Goal: Contribute content

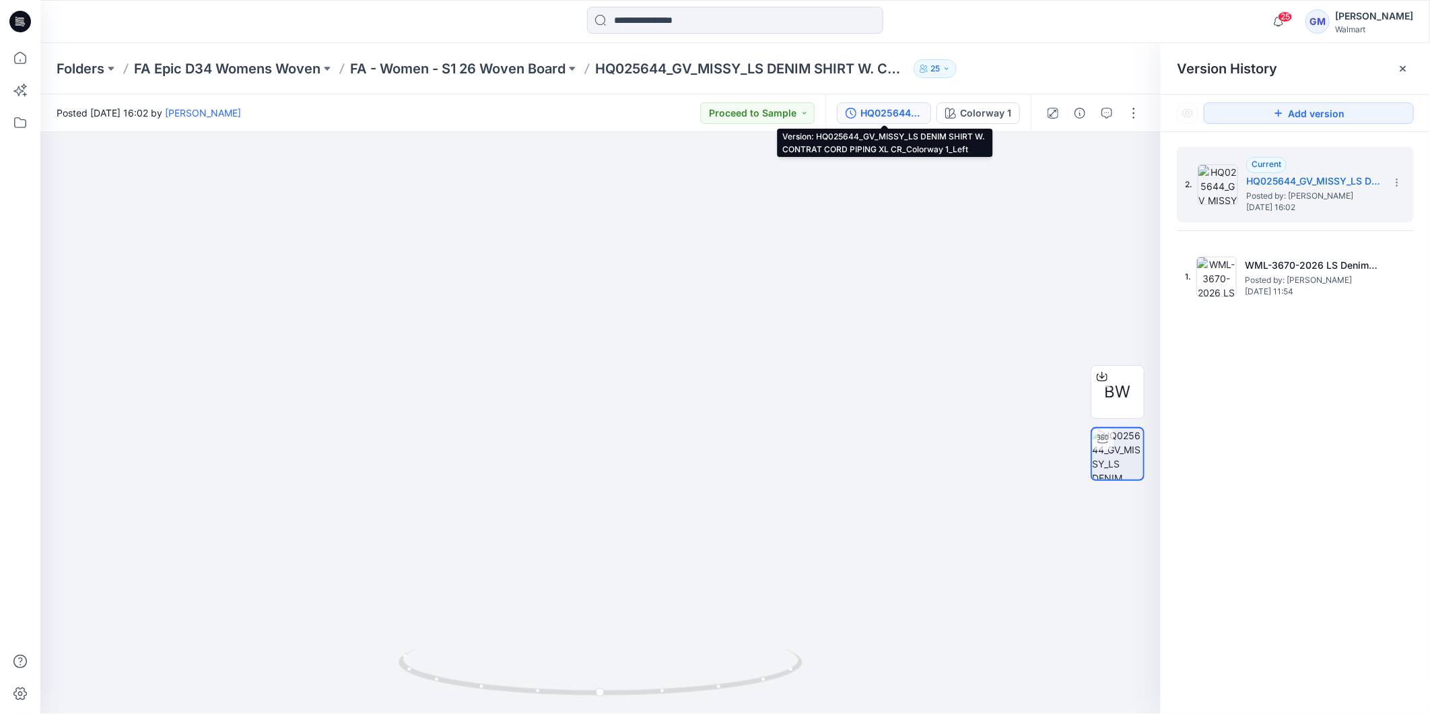
click at [31, 18] on div at bounding box center [20, 21] width 43 height 43
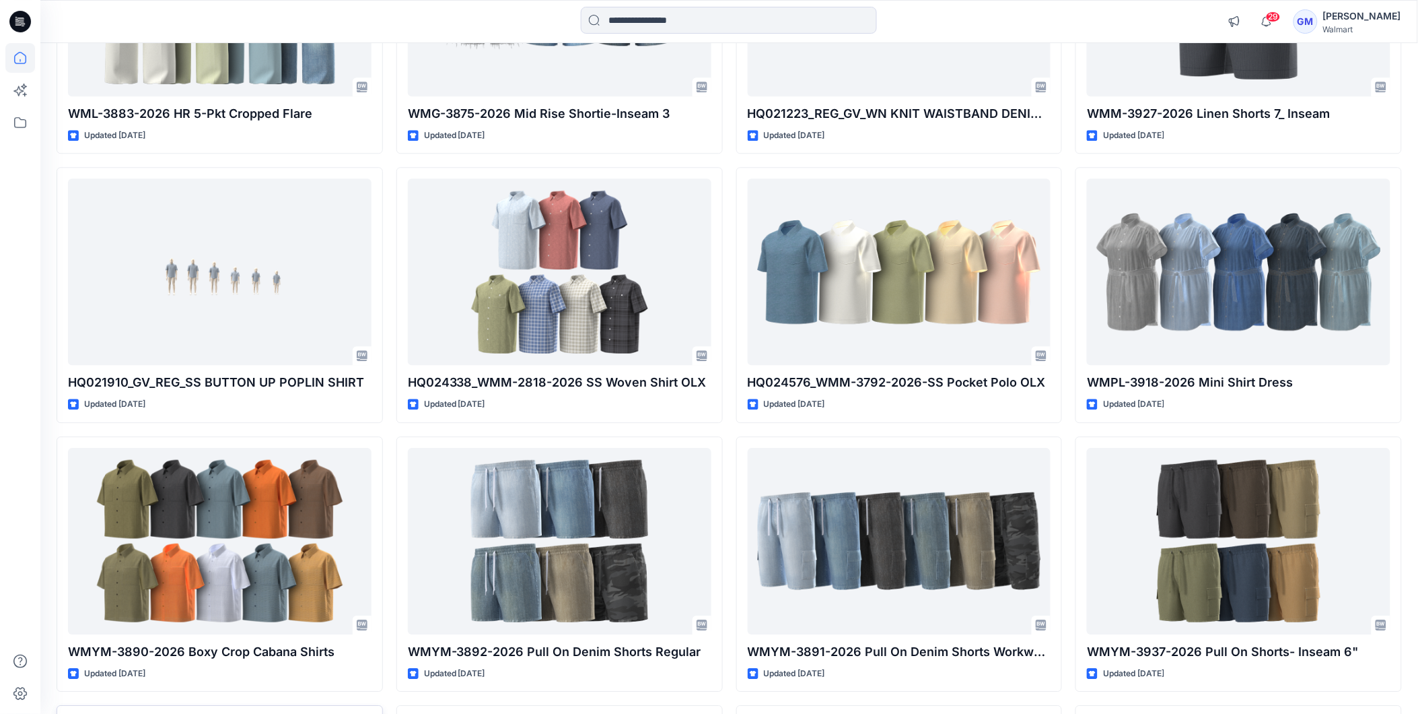
scroll to position [2979, 0]
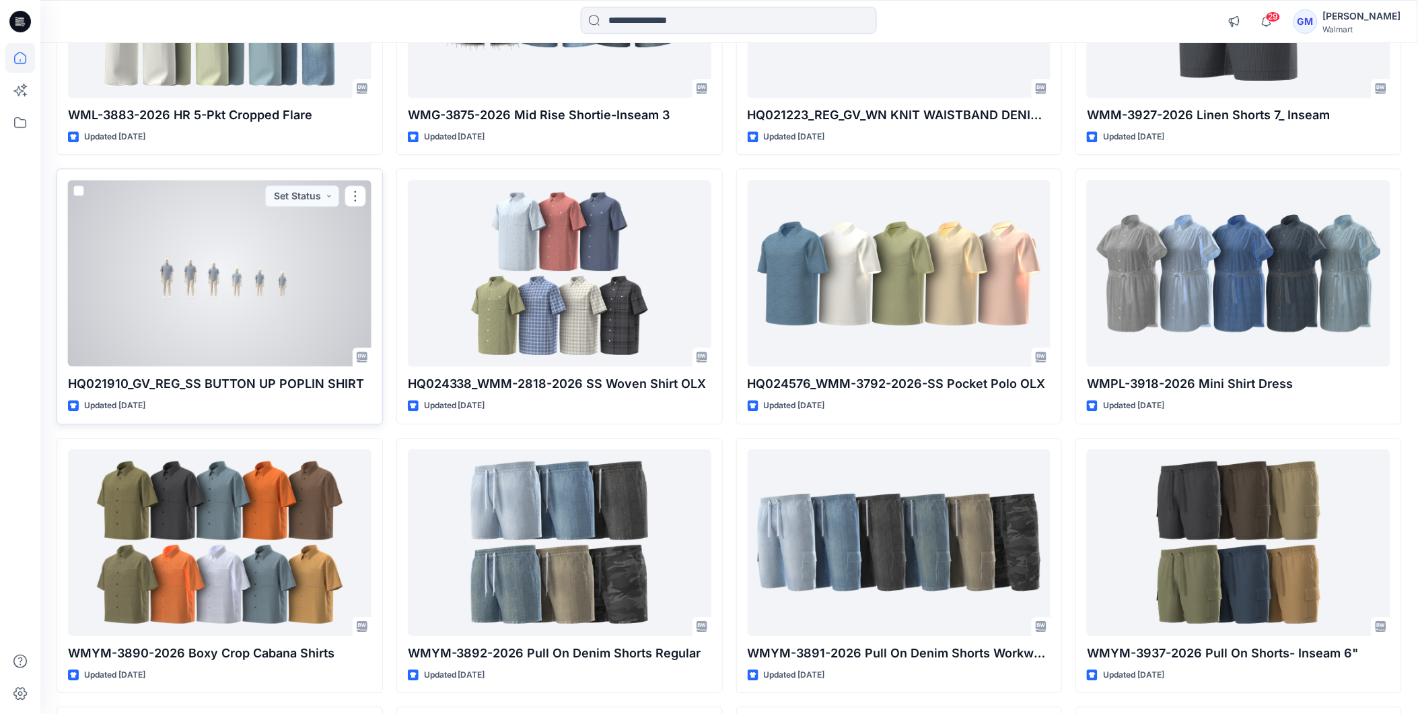
click at [182, 347] on div at bounding box center [220, 273] width 304 height 186
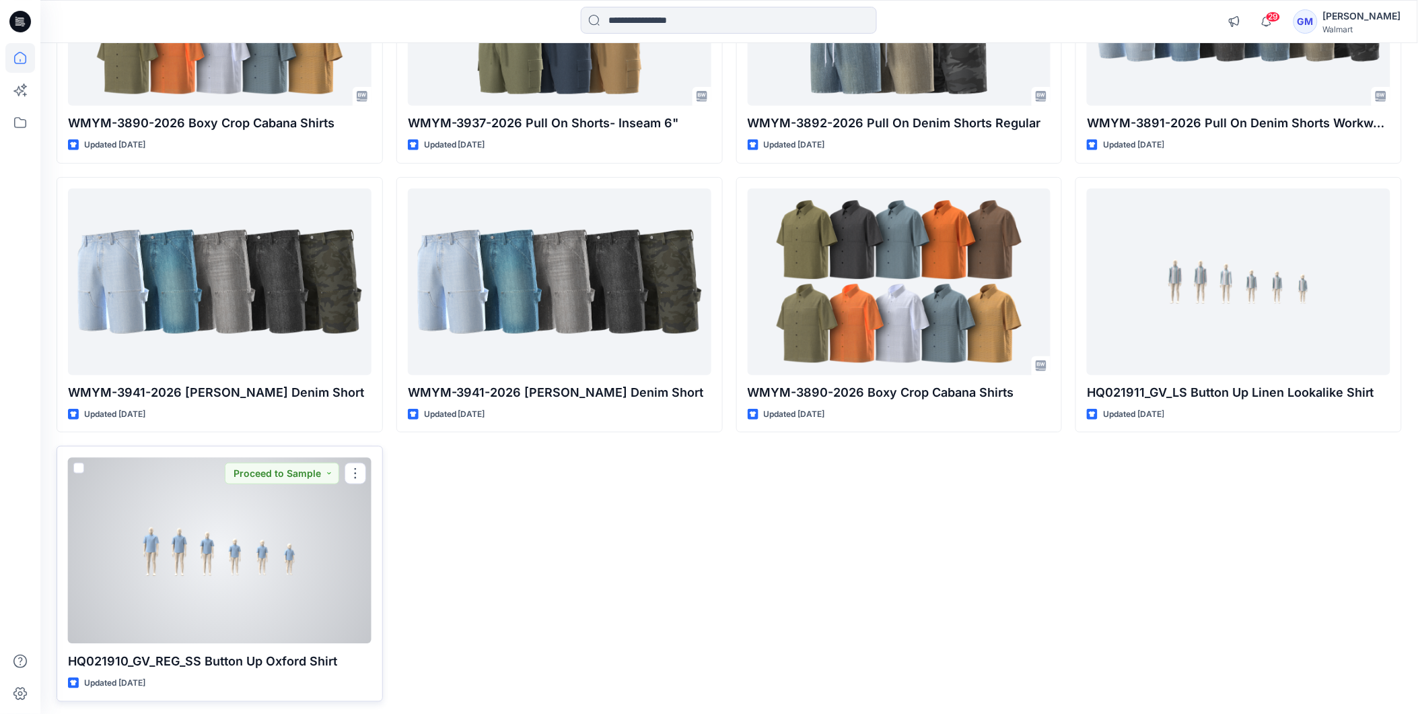
scroll to position [3831, 0]
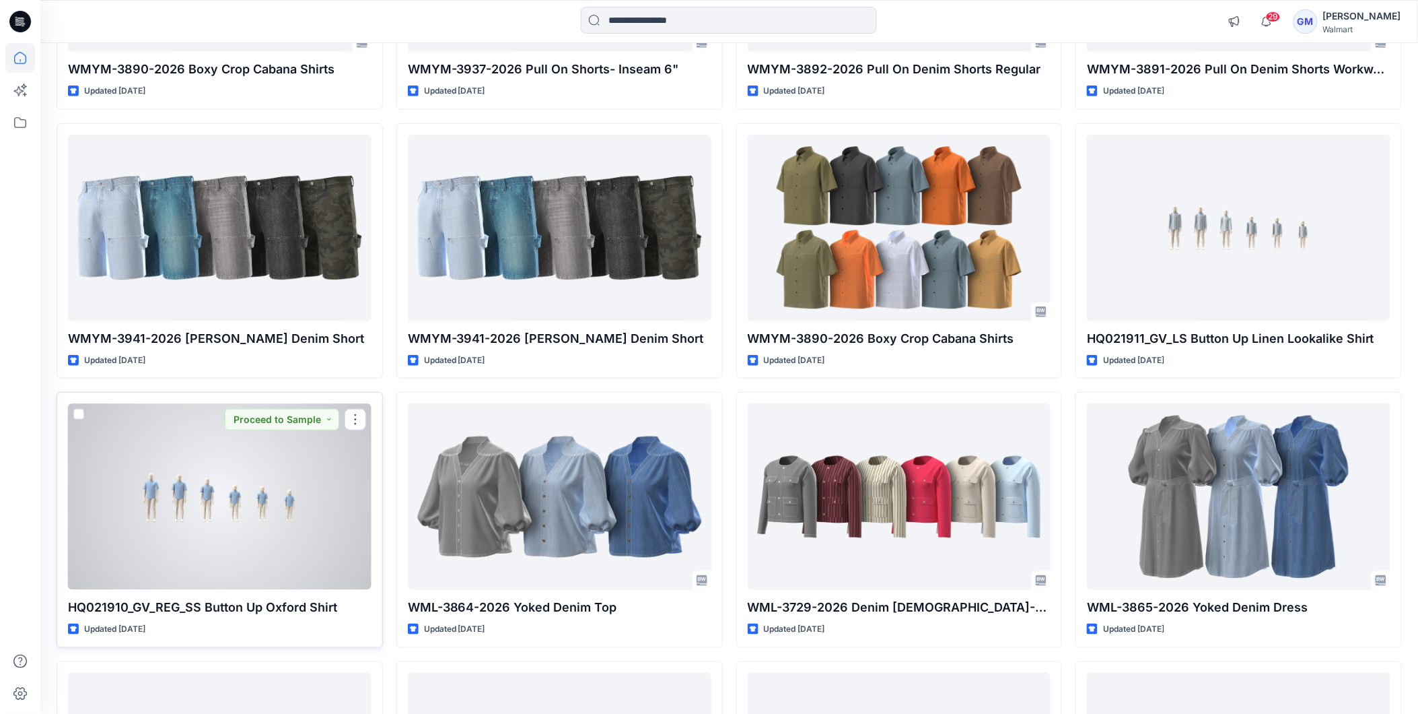
click at [274, 553] on div at bounding box center [220, 496] width 304 height 186
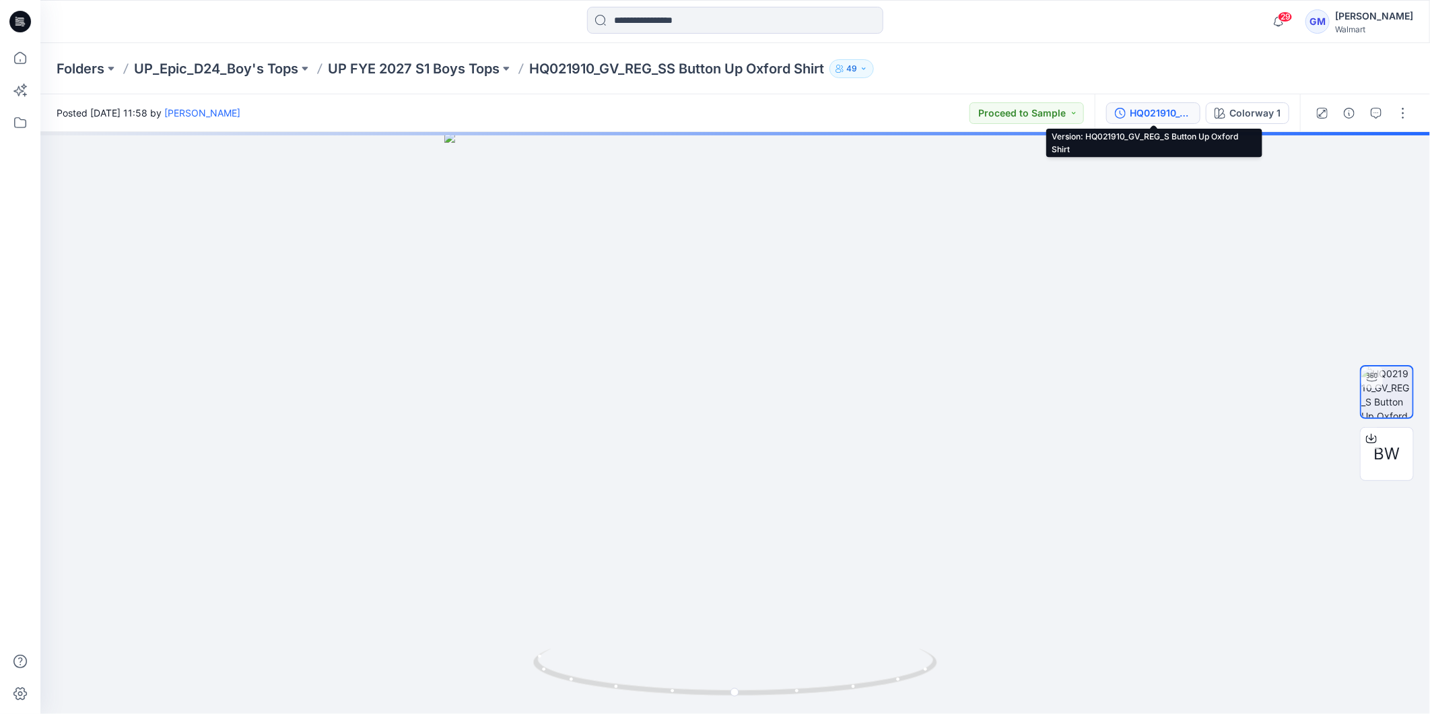
click at [1160, 109] on div "HQ021910_GV_REG_S Button Up Oxford Shirt" at bounding box center [1161, 113] width 62 height 15
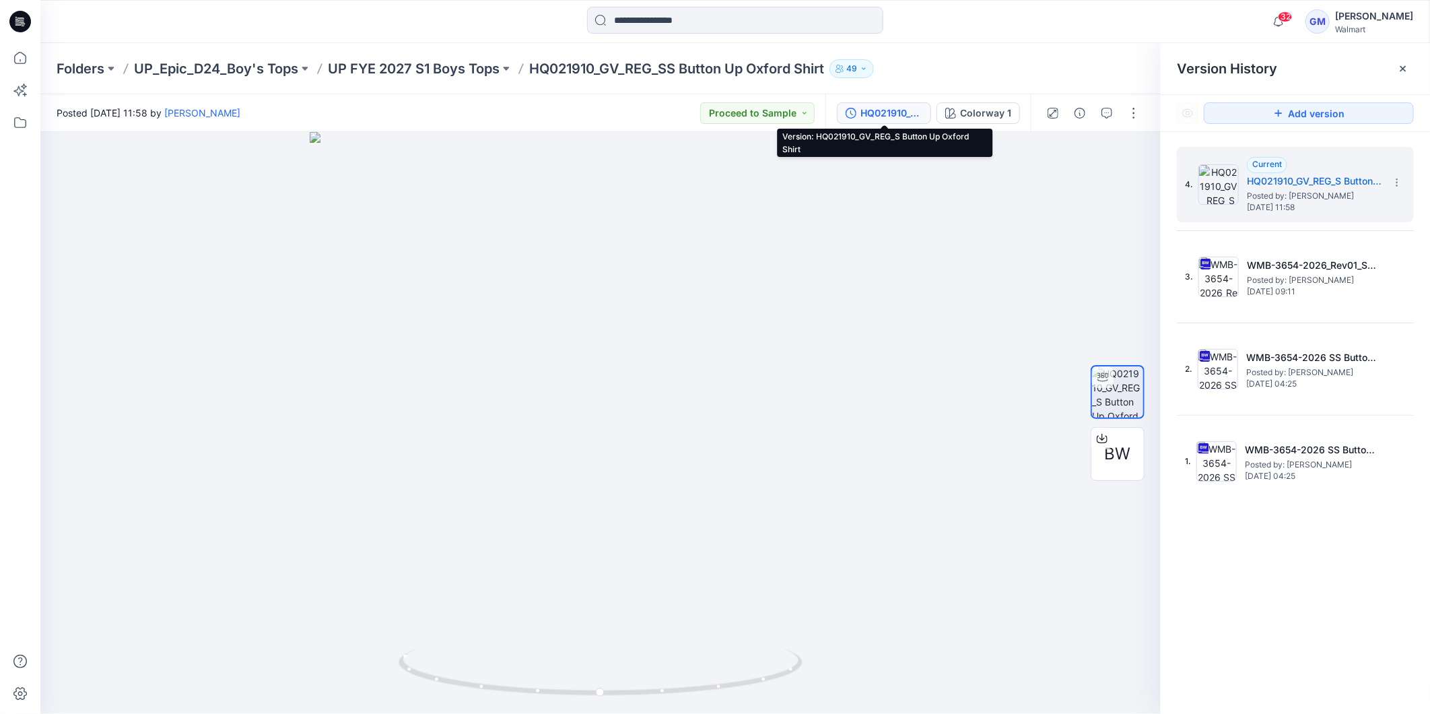
click at [26, 17] on icon at bounding box center [20, 22] width 22 height 22
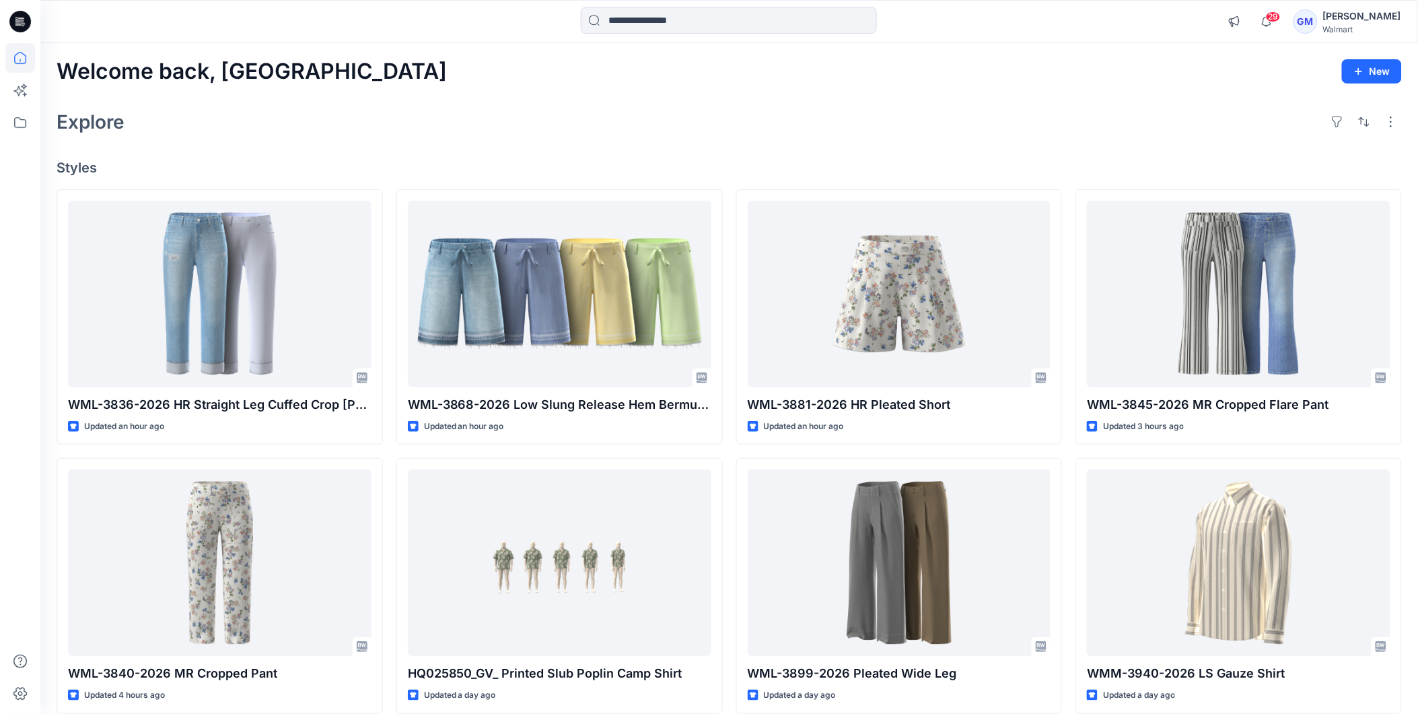
click at [22, 26] on icon at bounding box center [23, 26] width 3 height 1
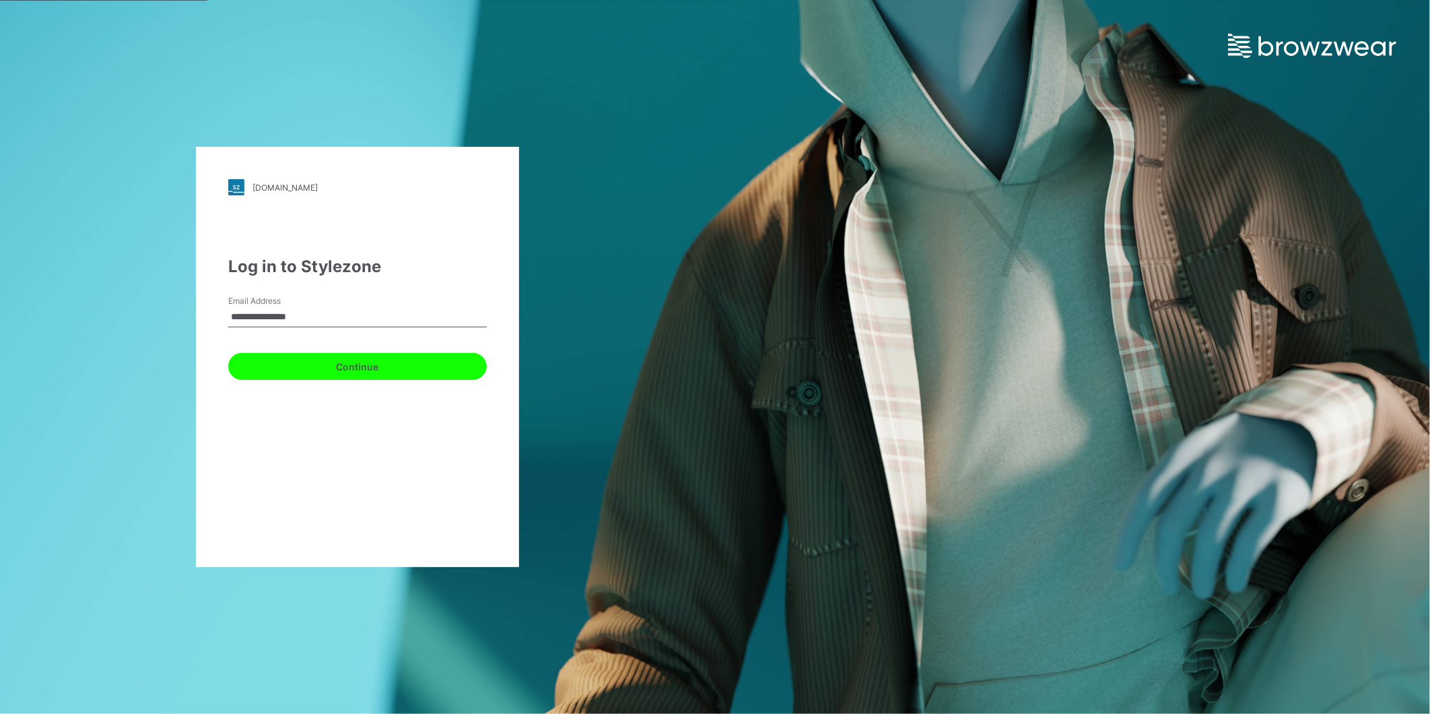
click at [375, 359] on button "Continue" at bounding box center [357, 366] width 258 height 27
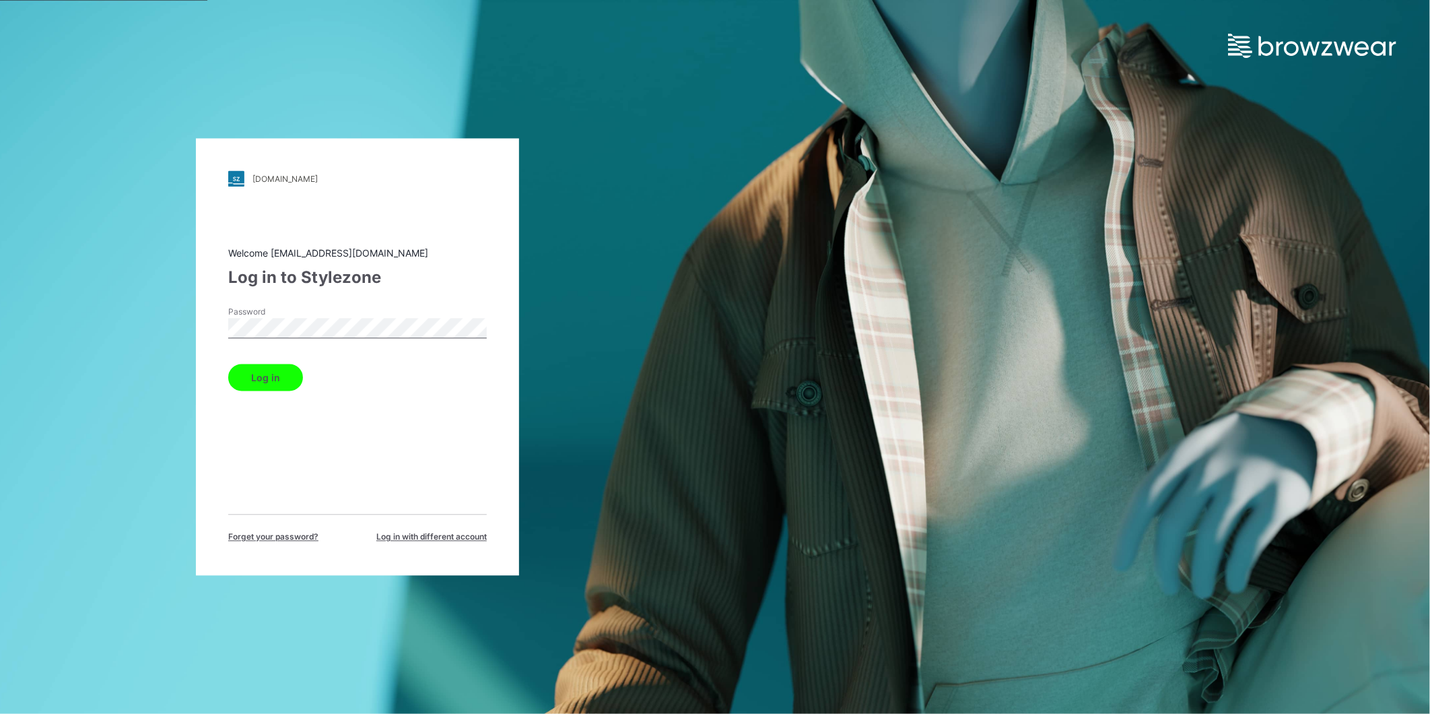
click at [228, 364] on button "Log in" at bounding box center [265, 377] width 75 height 27
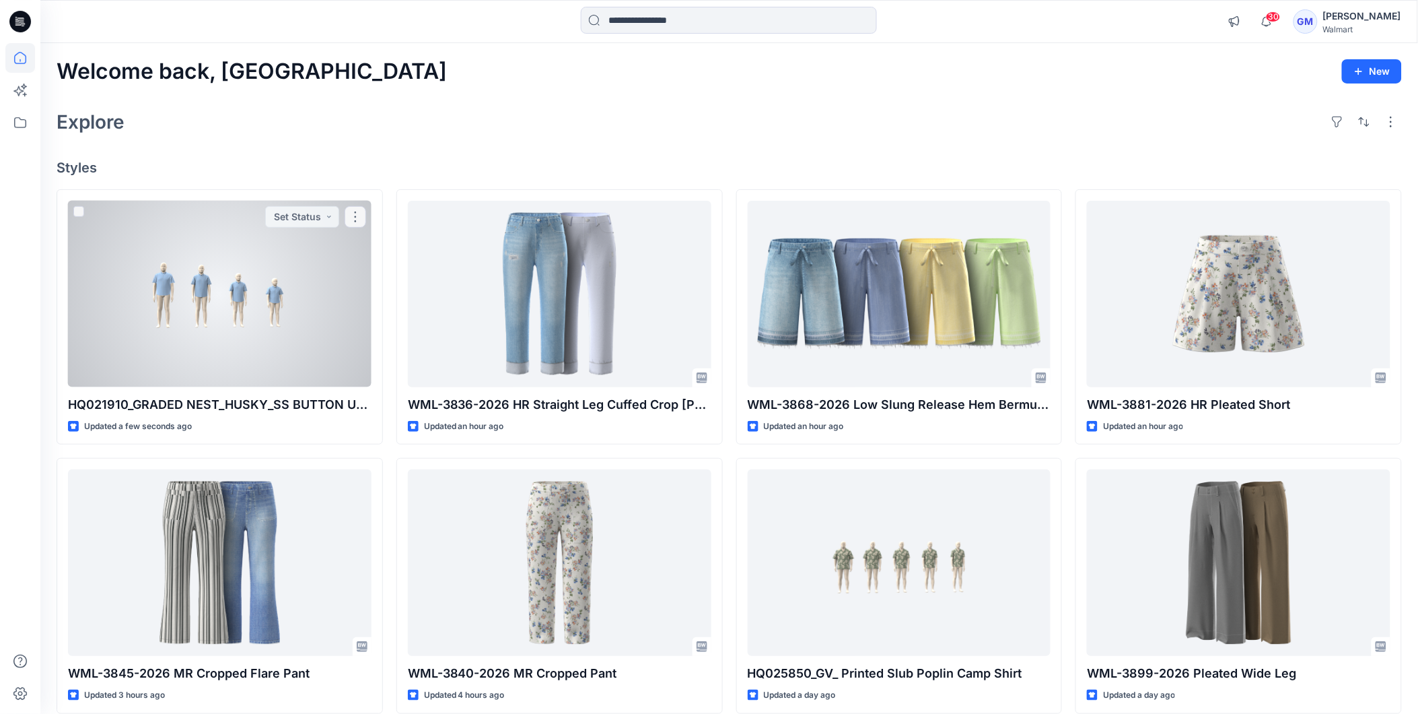
click at [339, 341] on div at bounding box center [220, 294] width 304 height 186
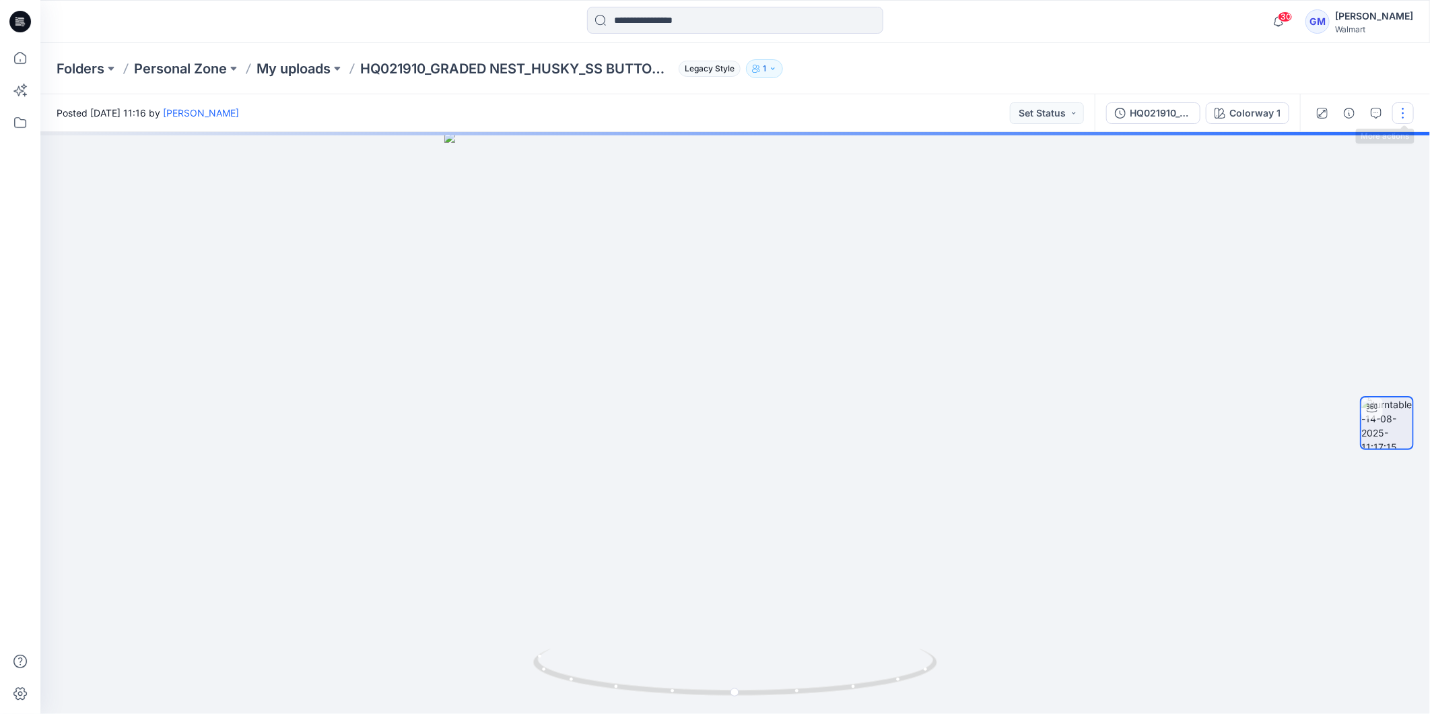
click at [1405, 119] on button "button" at bounding box center [1403, 113] width 22 height 22
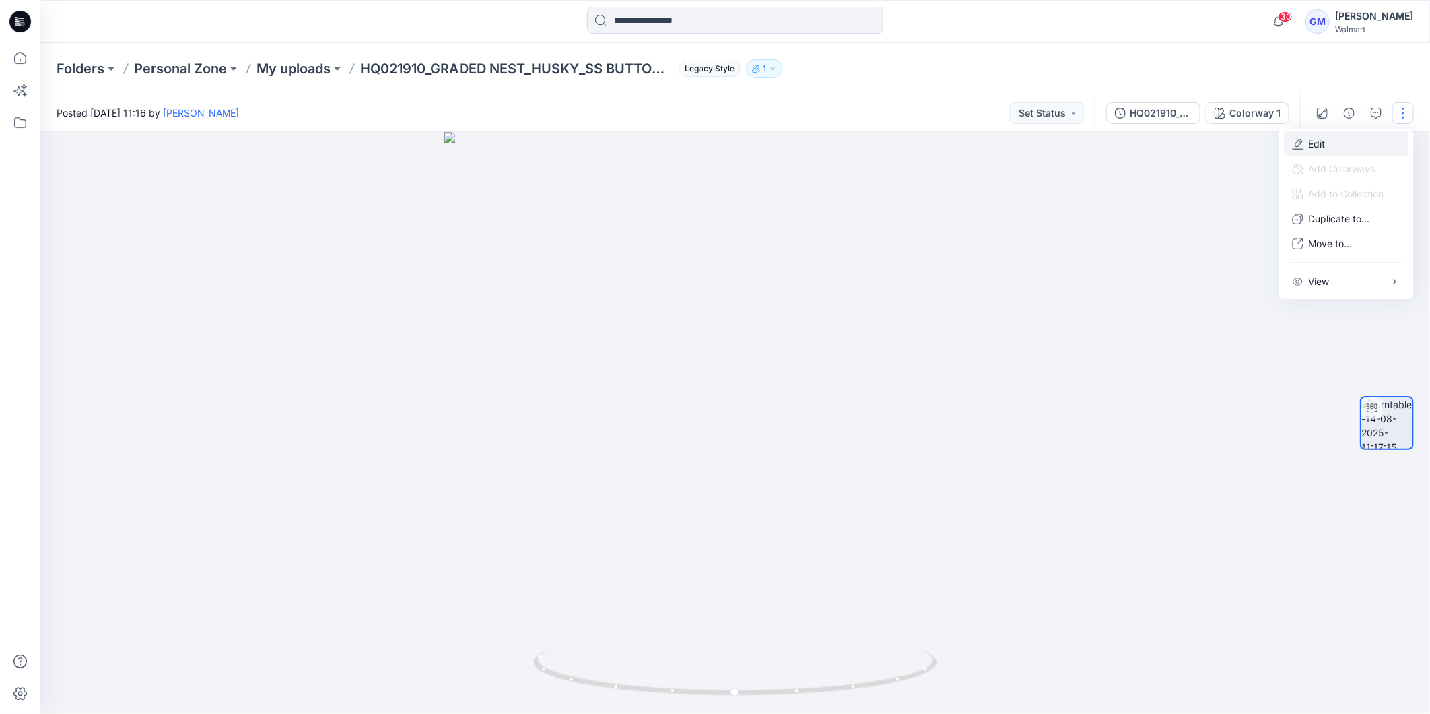
click at [1357, 145] on button "Edit" at bounding box center [1346, 143] width 124 height 25
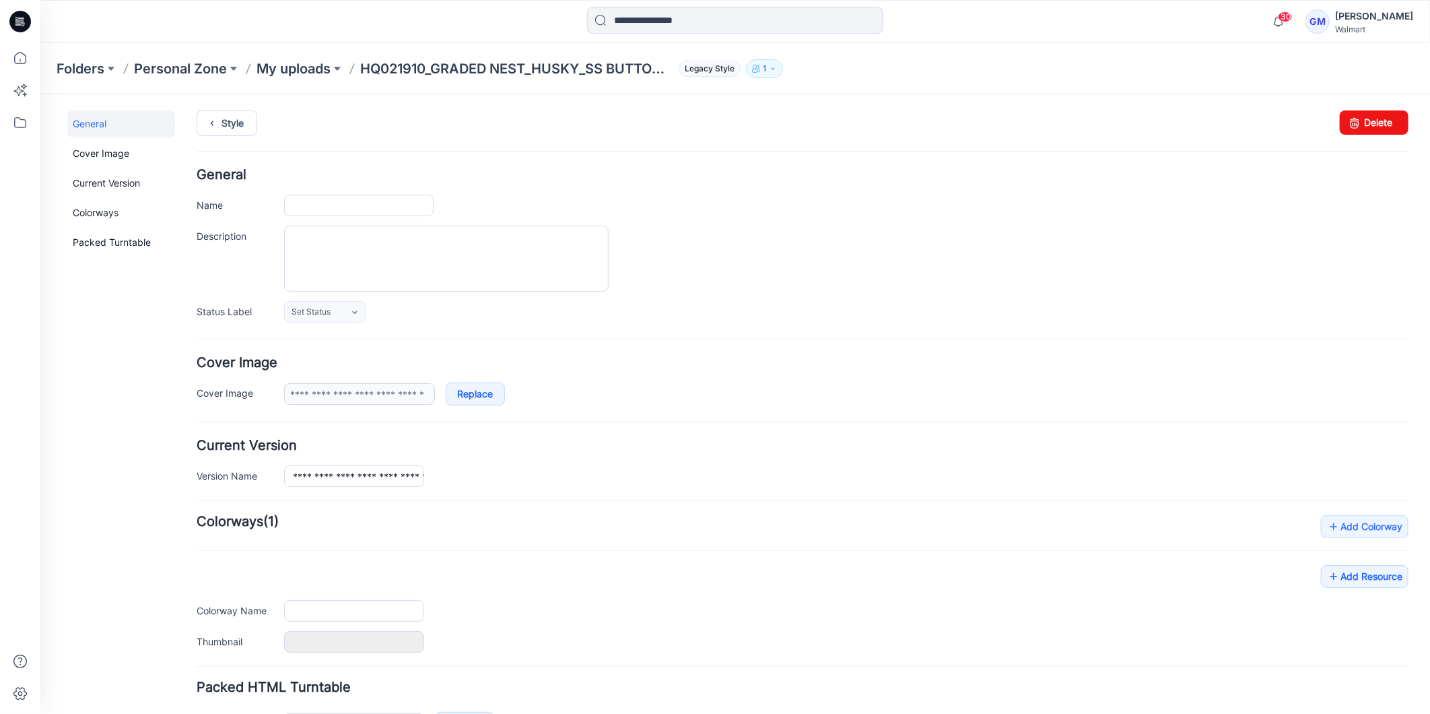
type input "**********"
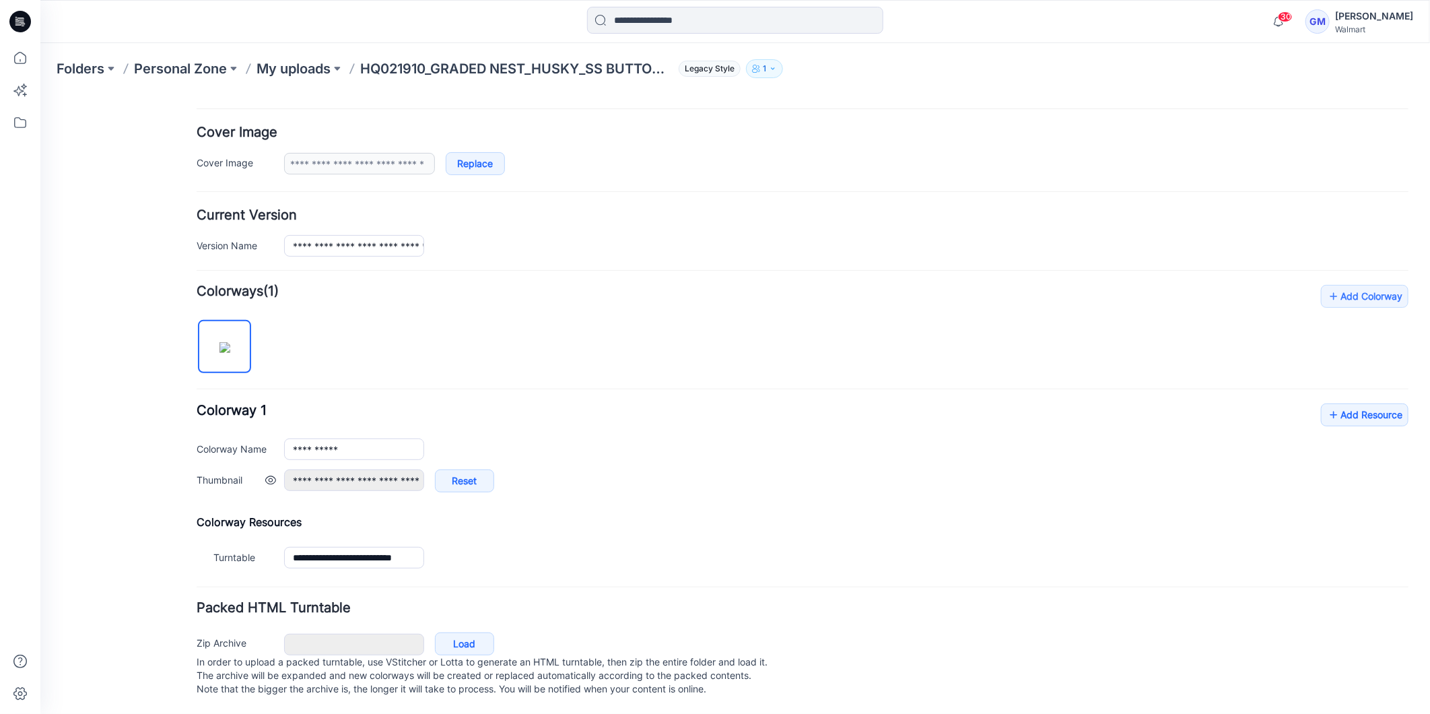
scroll to position [246, 0]
click at [458, 637] on link "Load" at bounding box center [463, 642] width 59 height 23
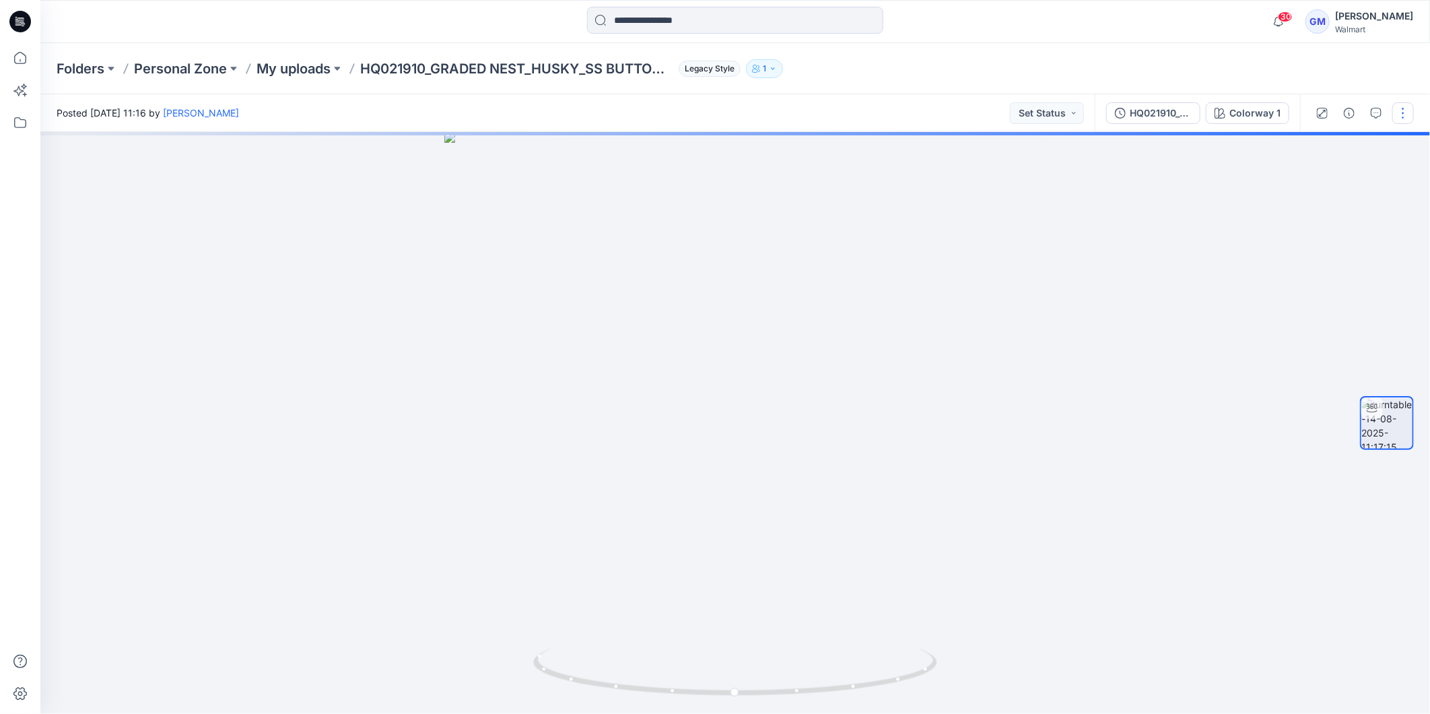
click at [1407, 118] on button "button" at bounding box center [1403, 113] width 22 height 22
click at [1321, 145] on p "Edit" at bounding box center [1317, 144] width 17 height 14
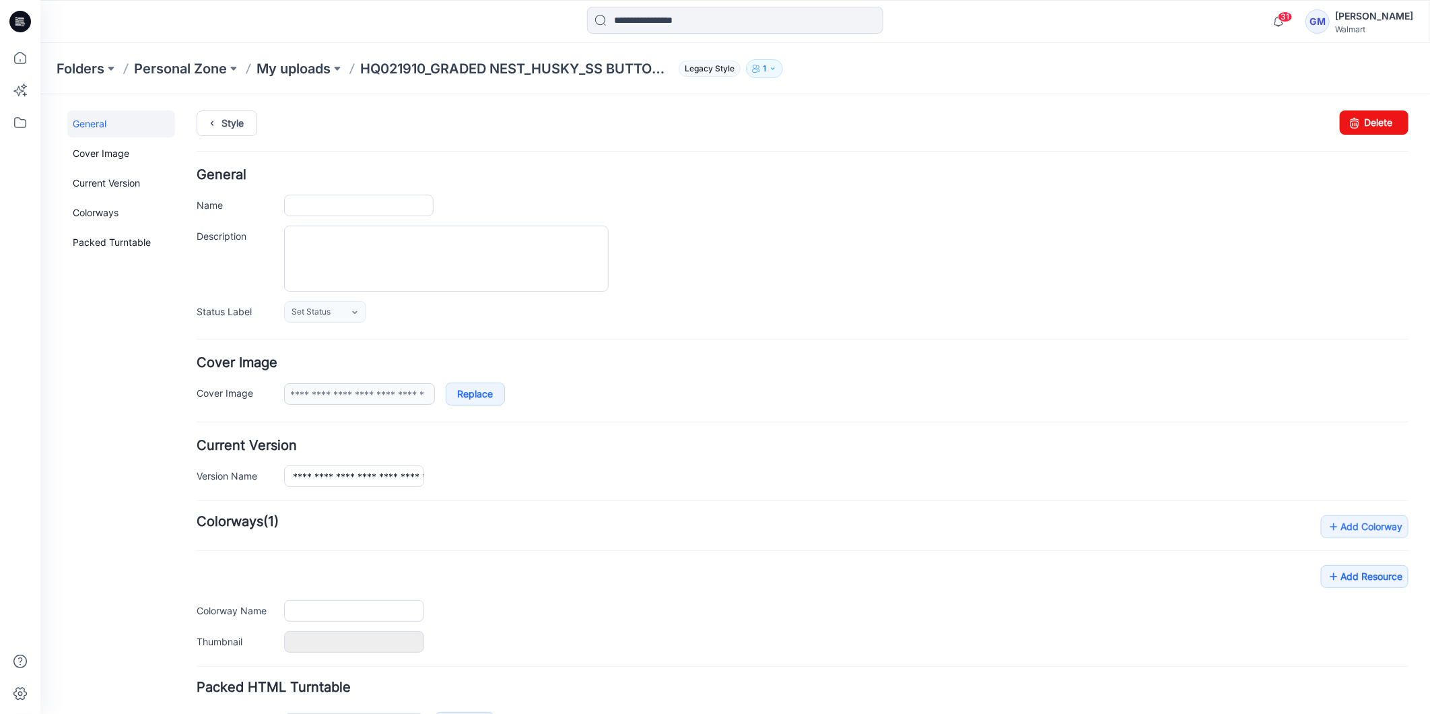
type input "**********"
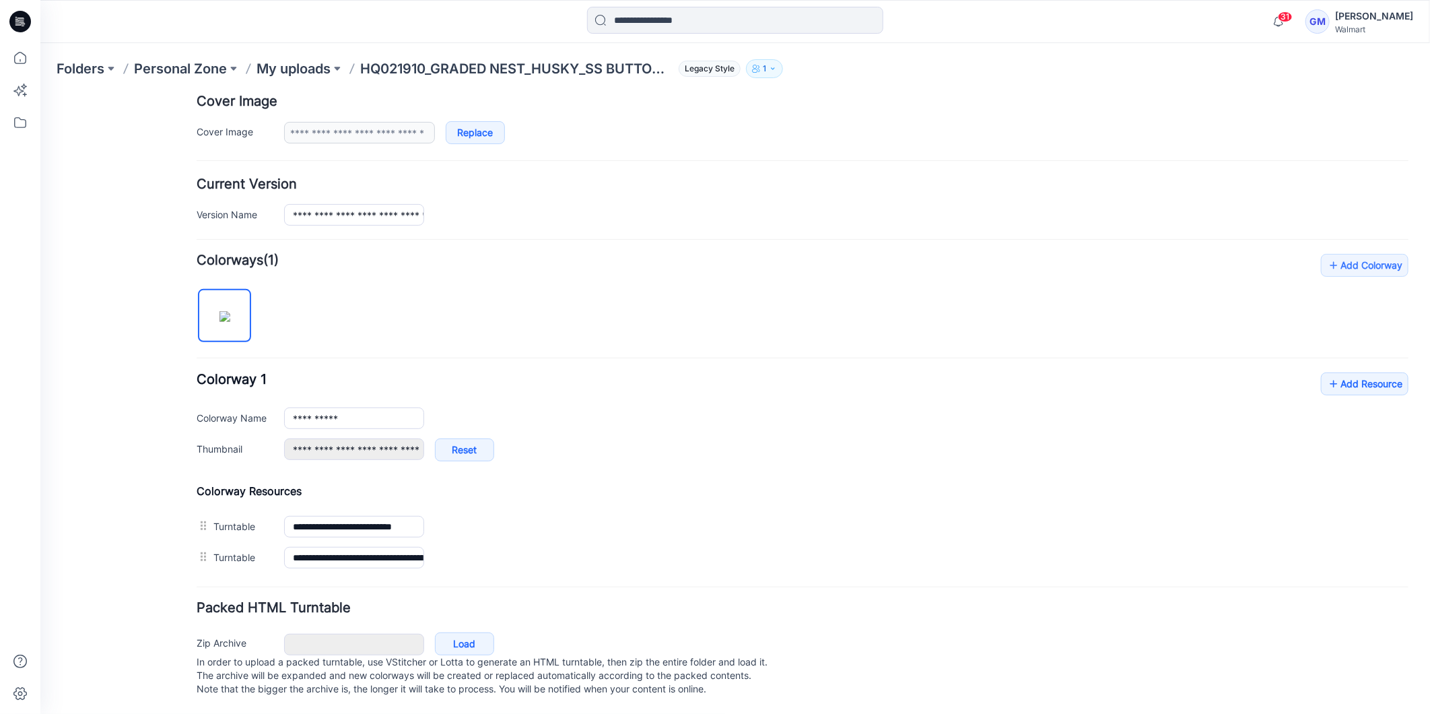
scroll to position [277, 0]
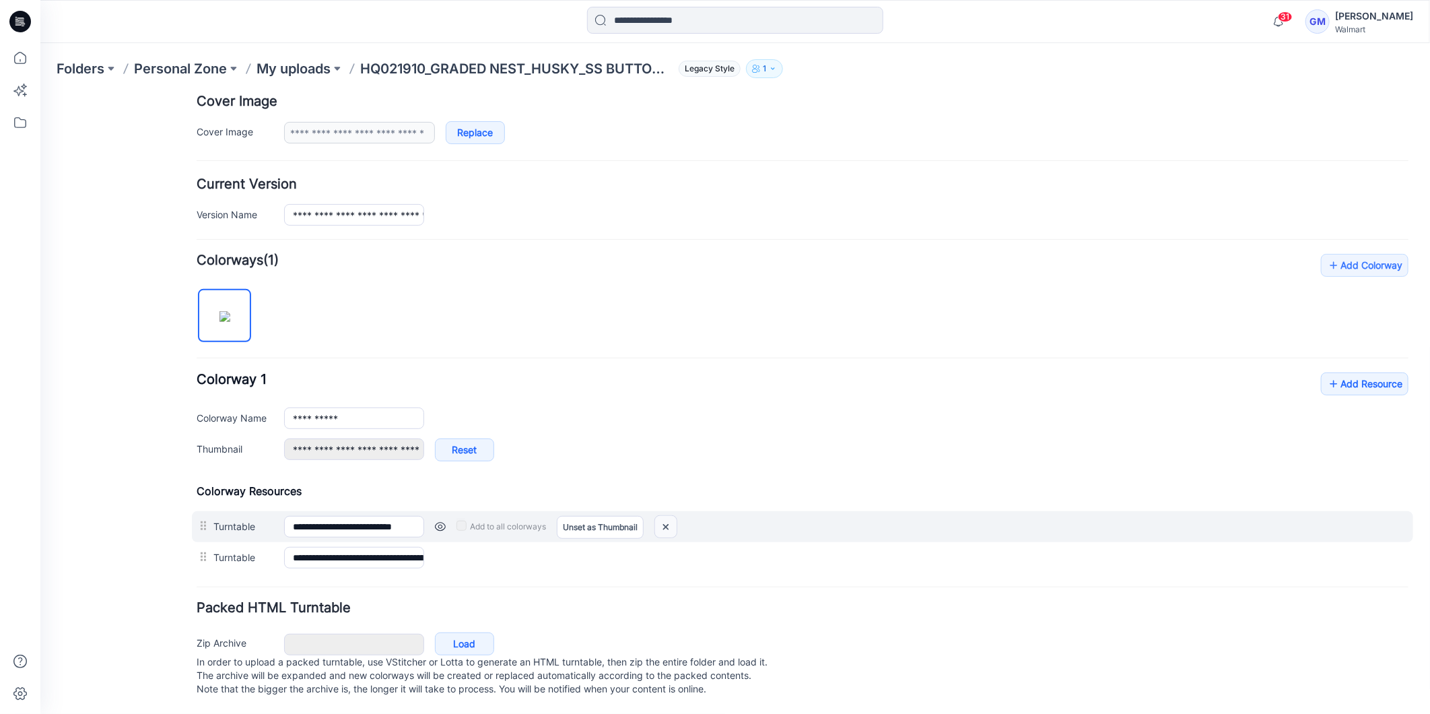
drag, startPoint x: 811, startPoint y: 173, endPoint x: 664, endPoint y: 514, distance: 370.9
click at [664, 515] on img at bounding box center [665, 526] width 22 height 22
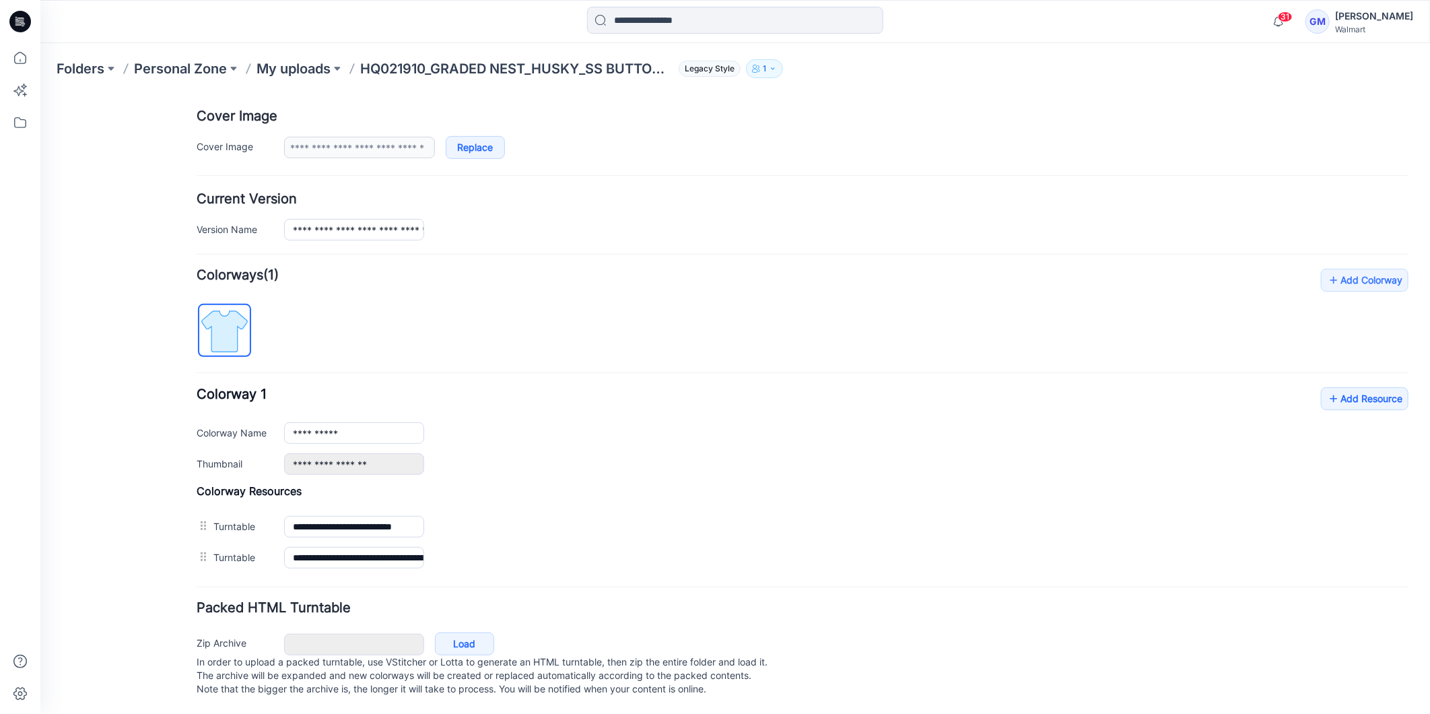
scroll to position [231, 0]
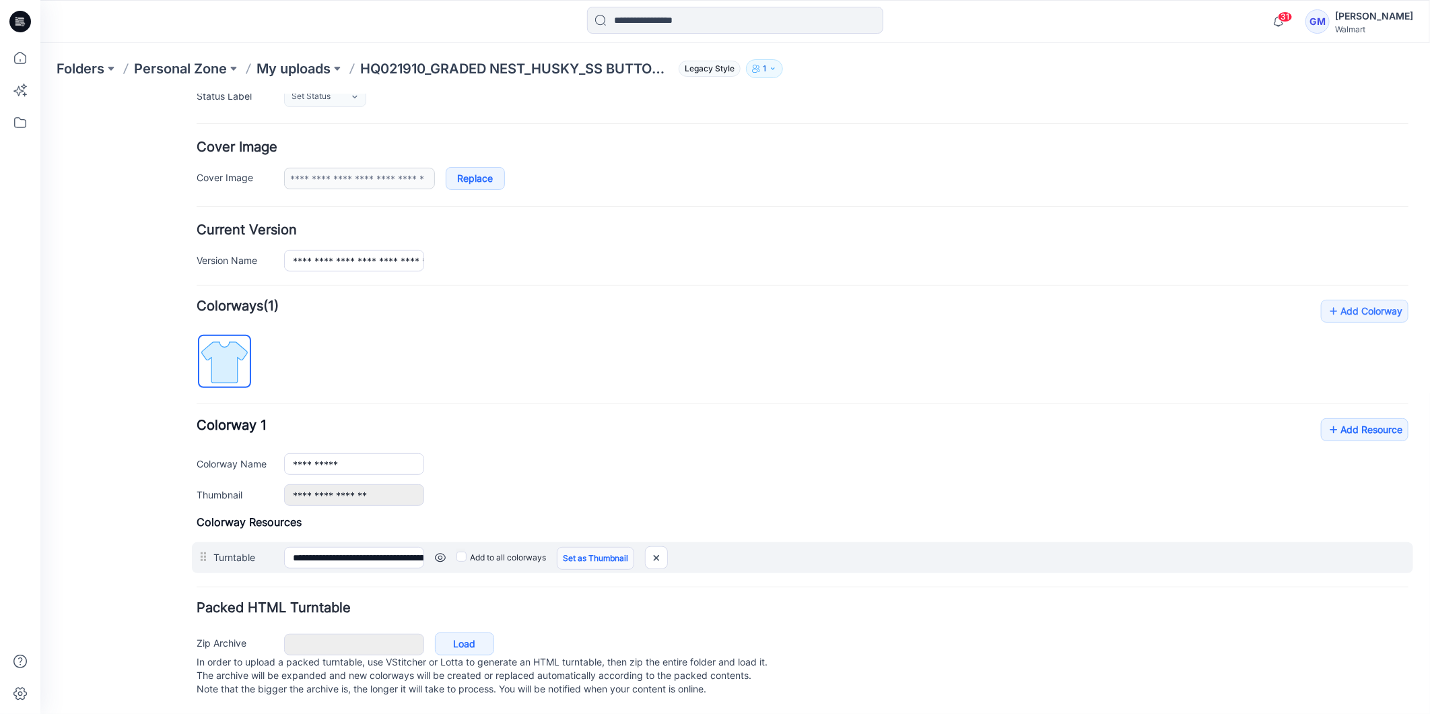
click at [602, 547] on link "Set as Thumbnail" at bounding box center [594, 557] width 77 height 23
type input "**********"
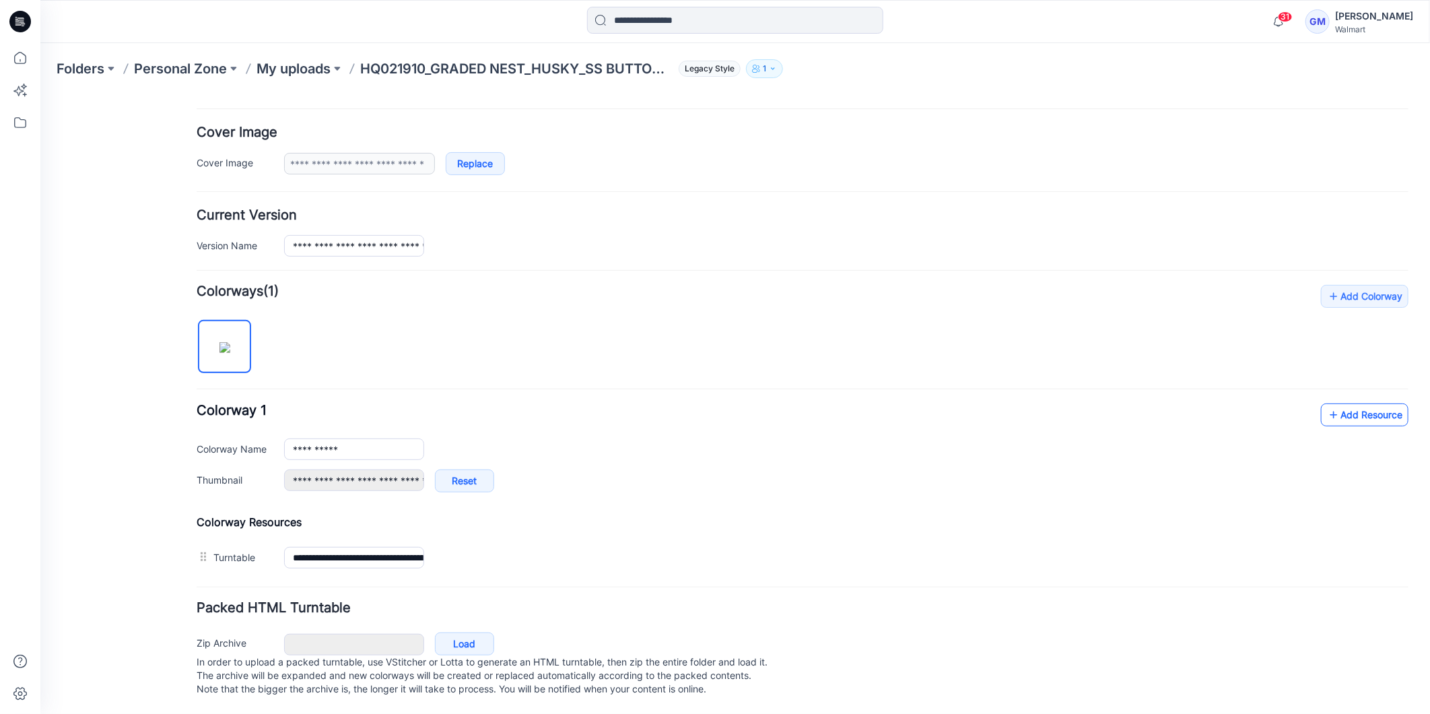
click at [1349, 418] on link "Add Resource" at bounding box center [1364, 414] width 88 height 23
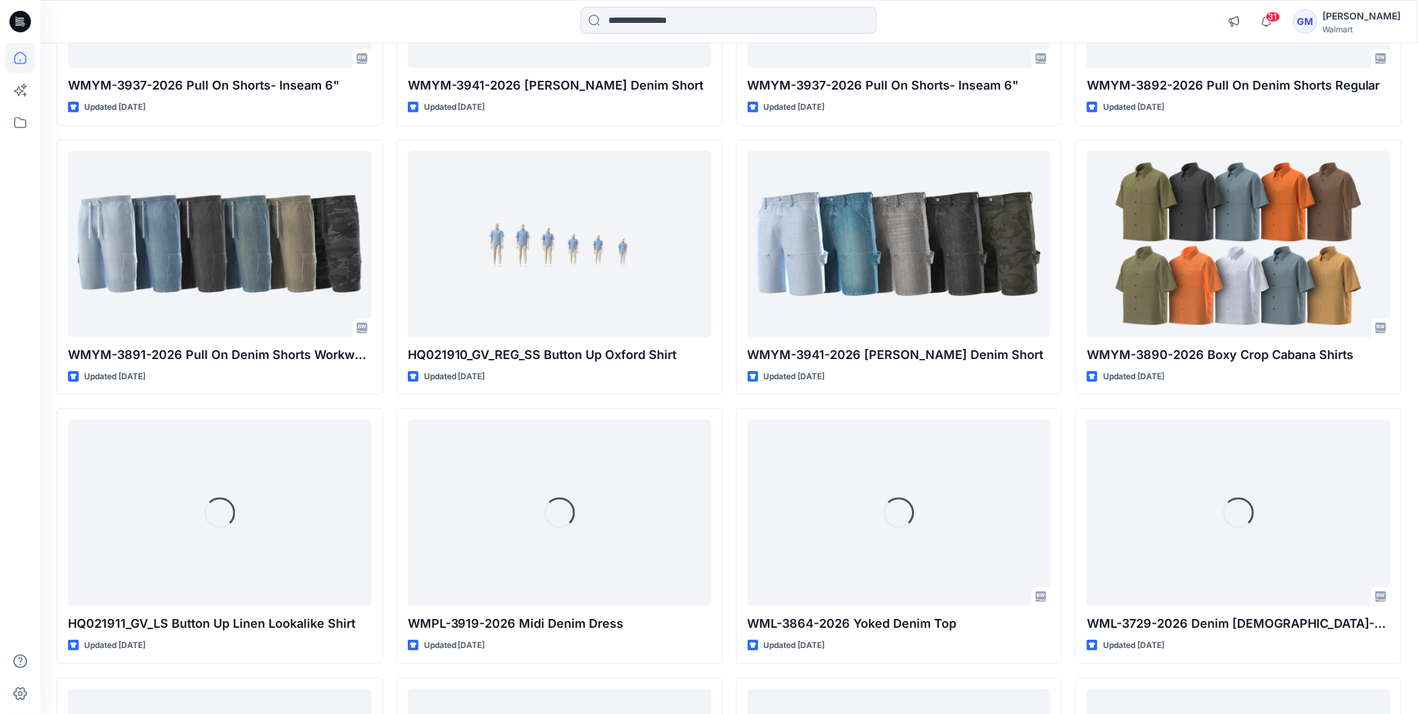
scroll to position [3935, 0]
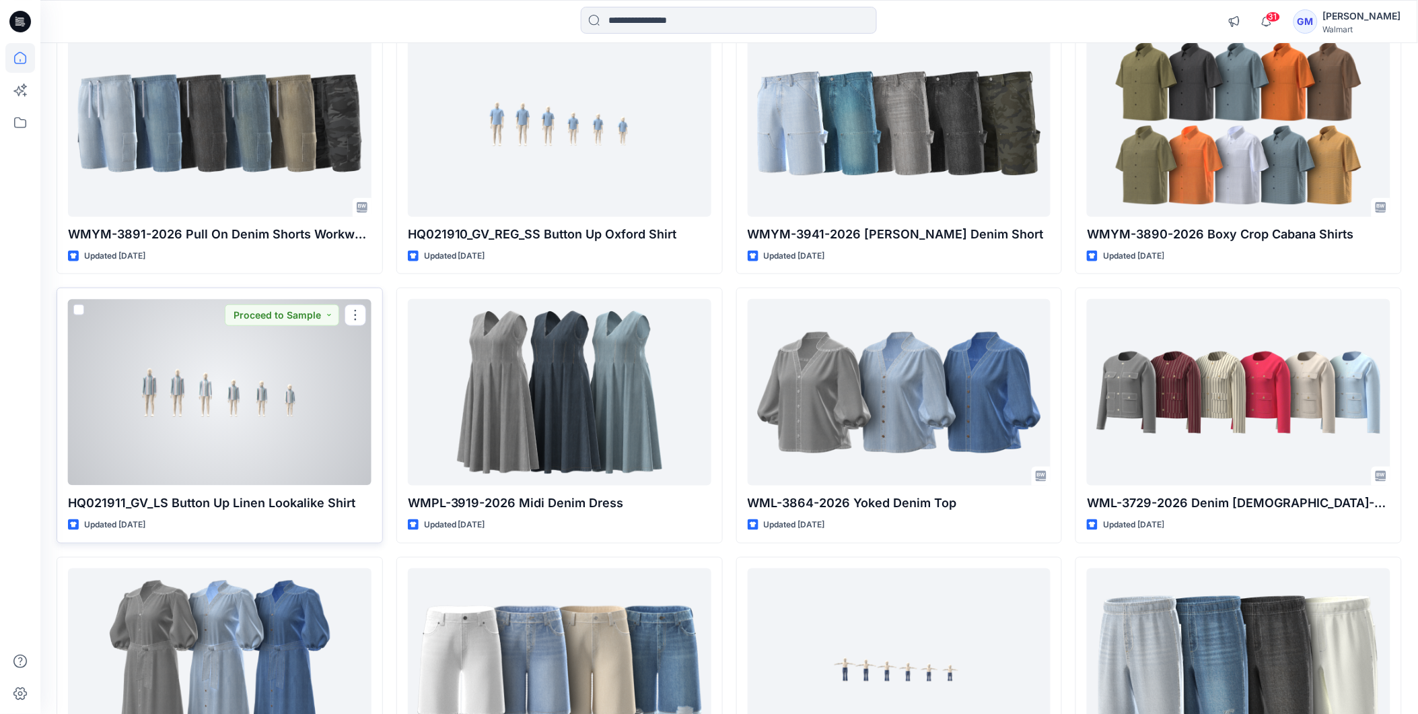
click at [176, 454] on div at bounding box center [220, 392] width 304 height 186
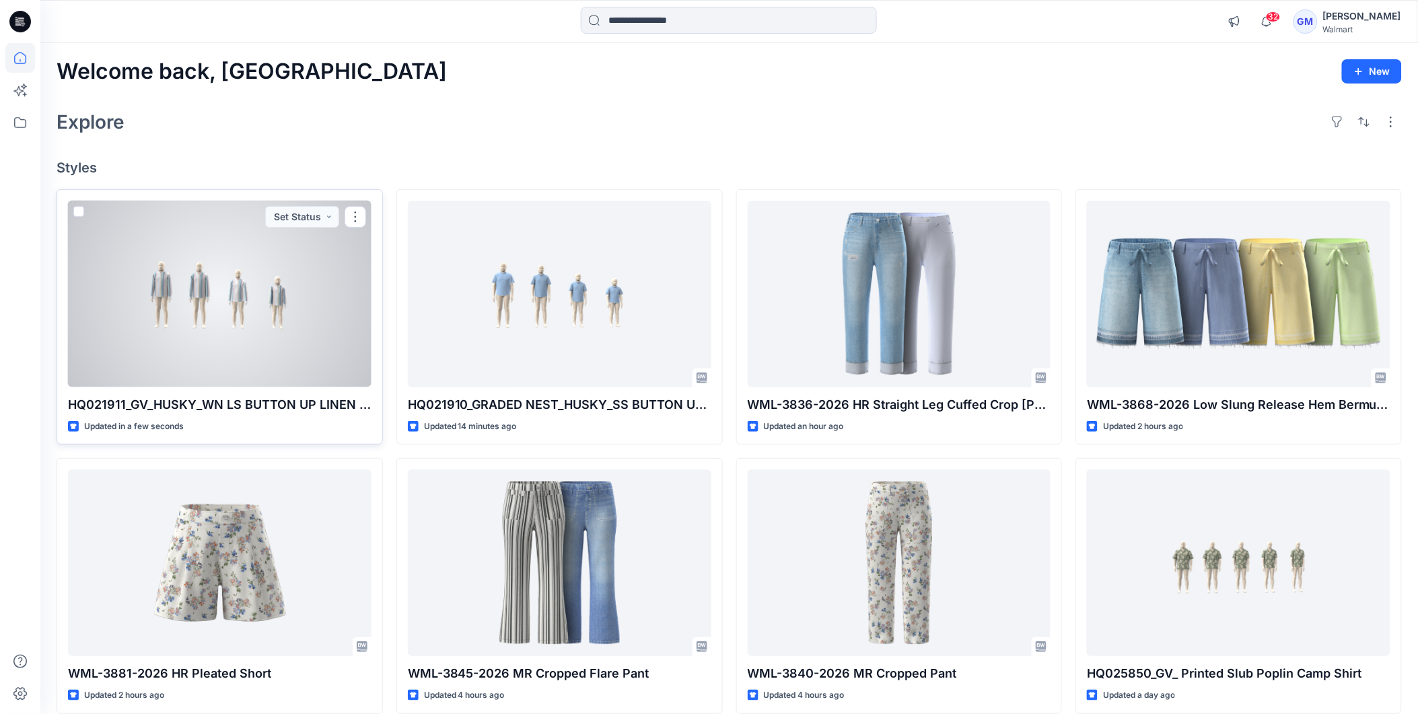
click at [287, 320] on div at bounding box center [220, 294] width 304 height 186
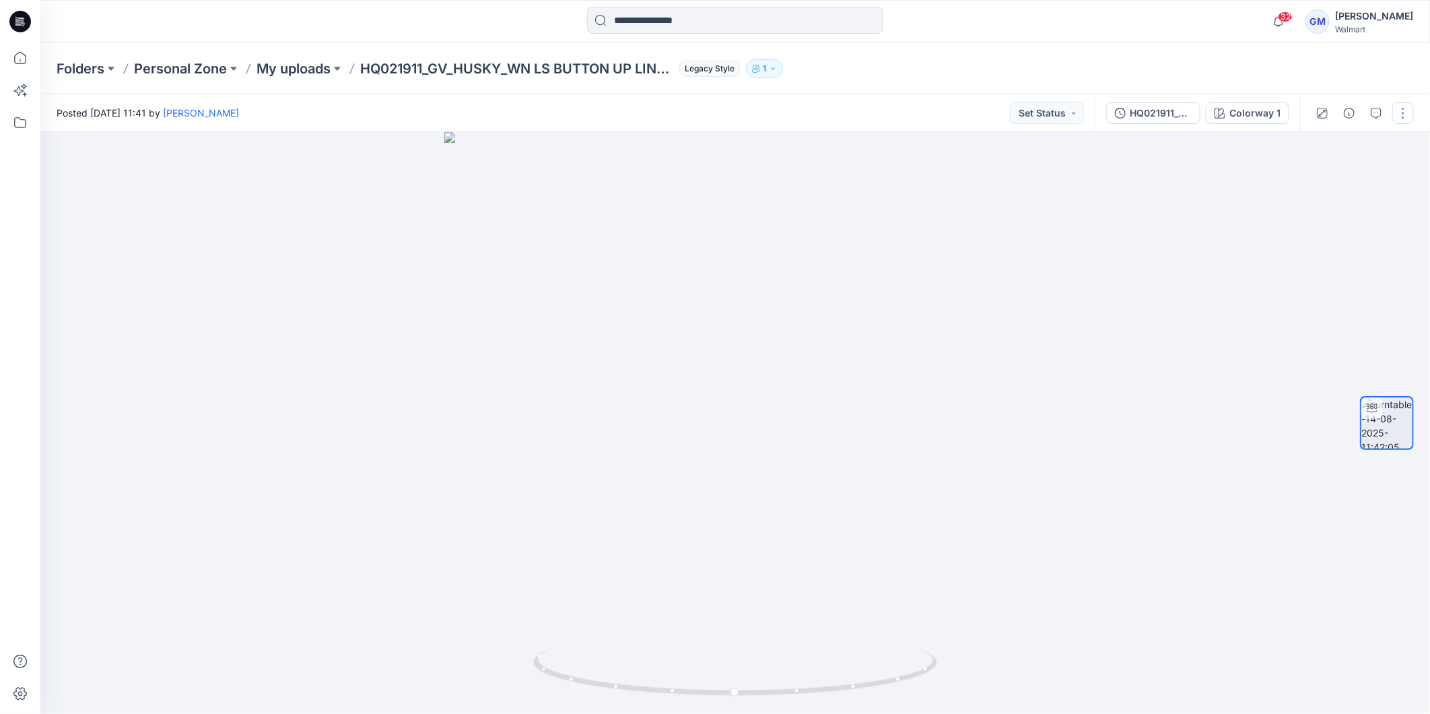
click at [1409, 115] on button "button" at bounding box center [1403, 113] width 22 height 22
click at [1338, 143] on button "Edit" at bounding box center [1346, 143] width 124 height 25
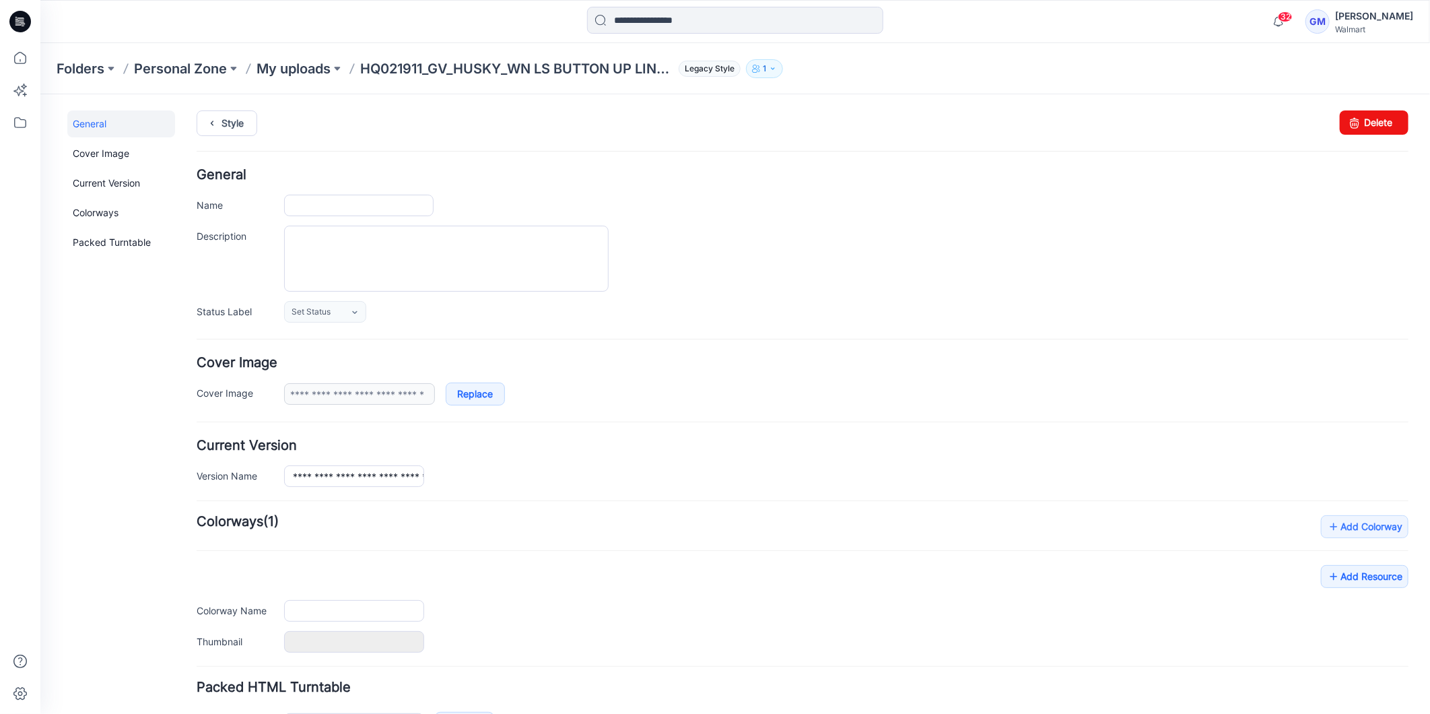
type input "**********"
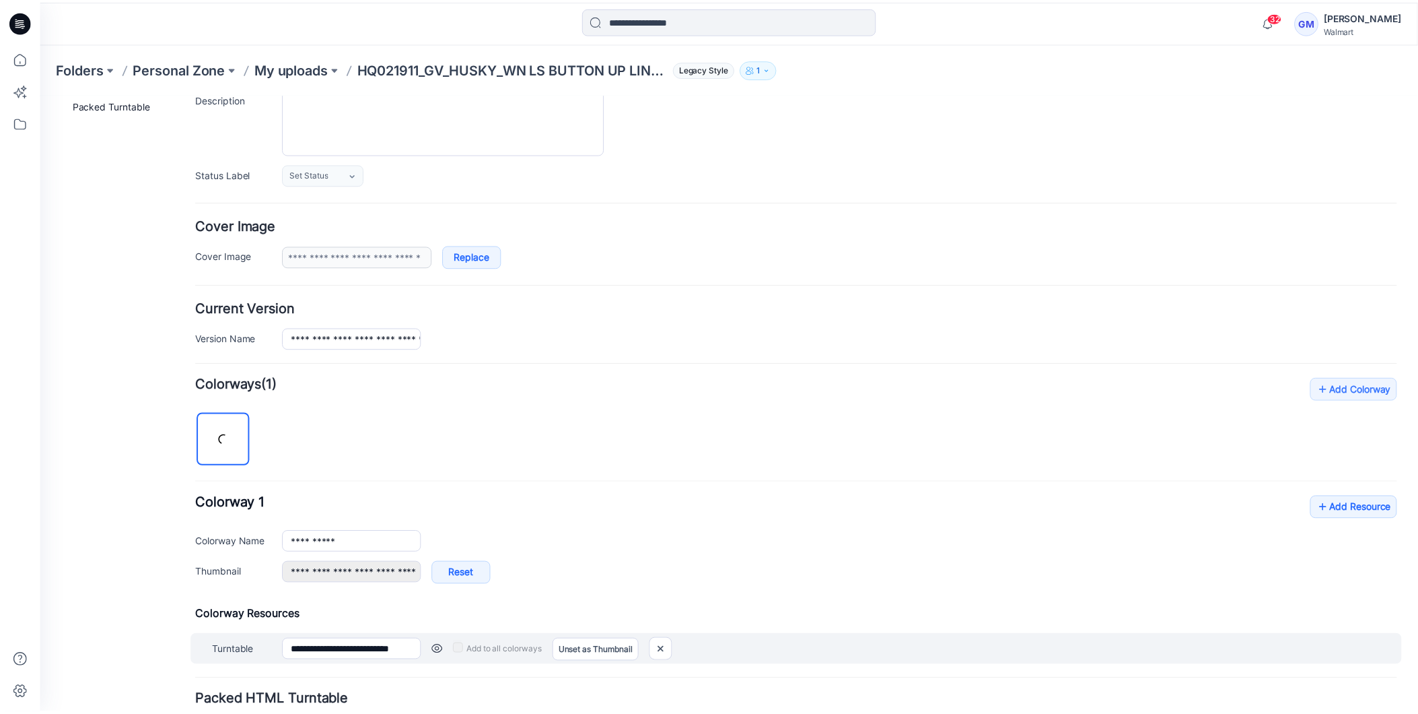
scroll to position [246, 0]
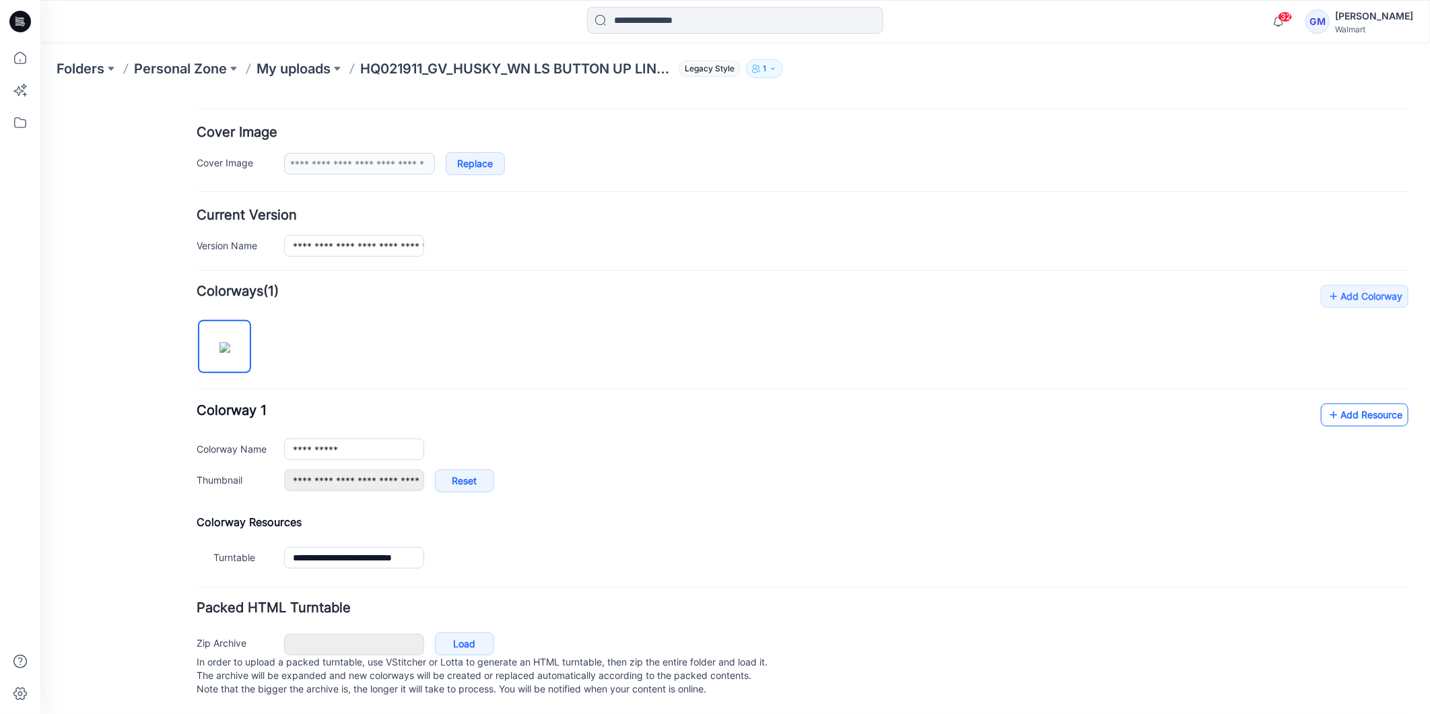
click at [1326, 403] on icon at bounding box center [1332, 414] width 13 height 22
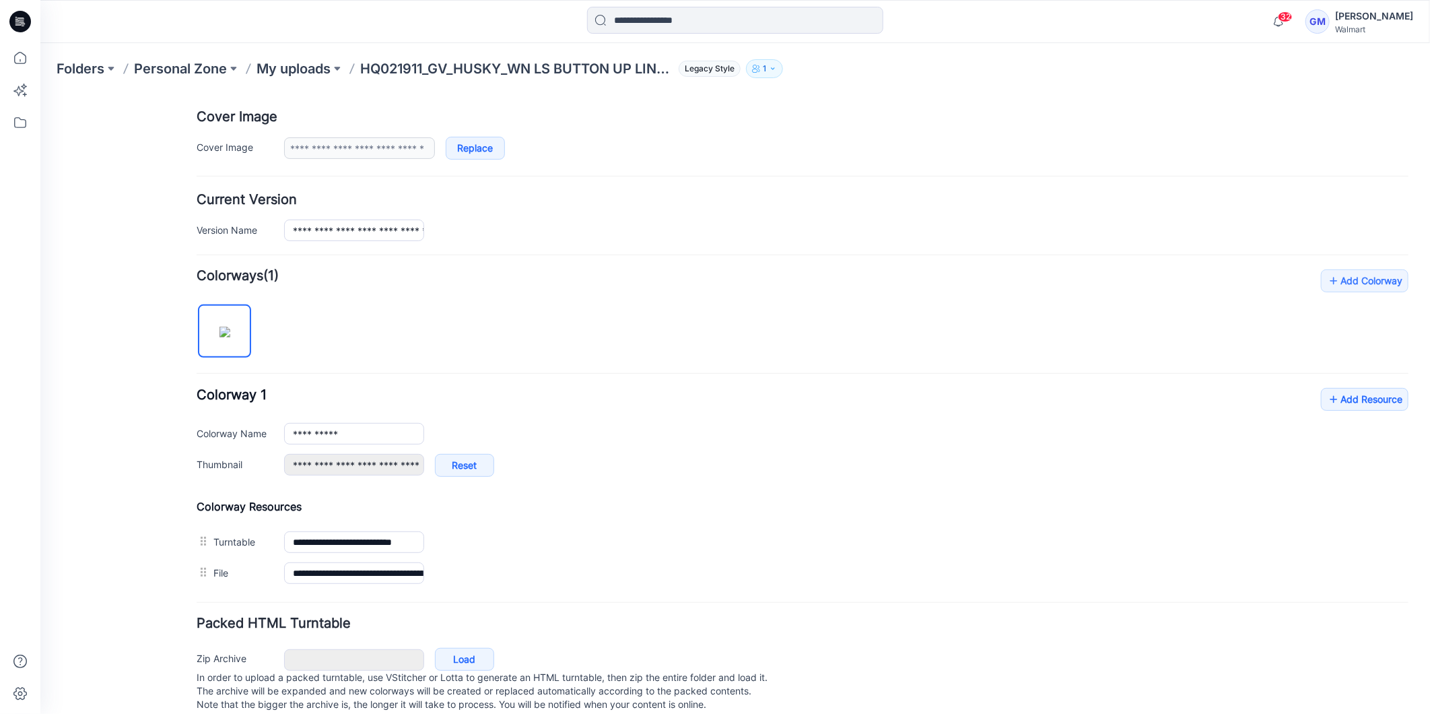
click at [24, 22] on icon at bounding box center [20, 22] width 22 height 22
